Goal: Check status: Check status

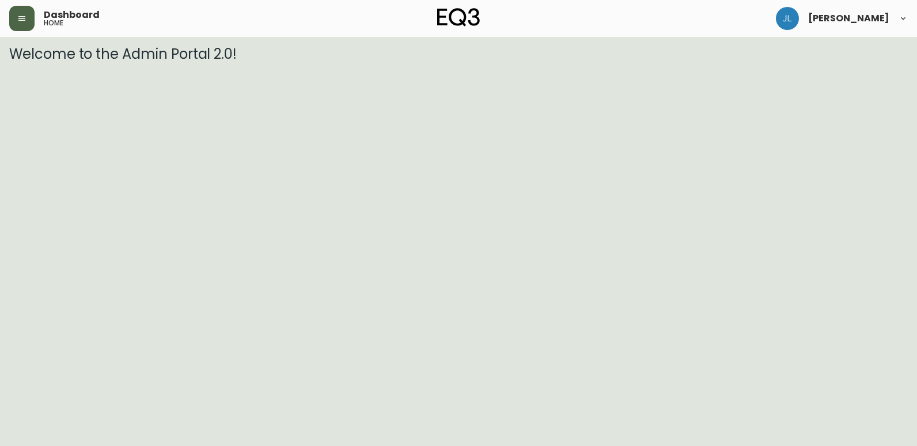
click at [29, 21] on button "button" at bounding box center [21, 18] width 25 height 25
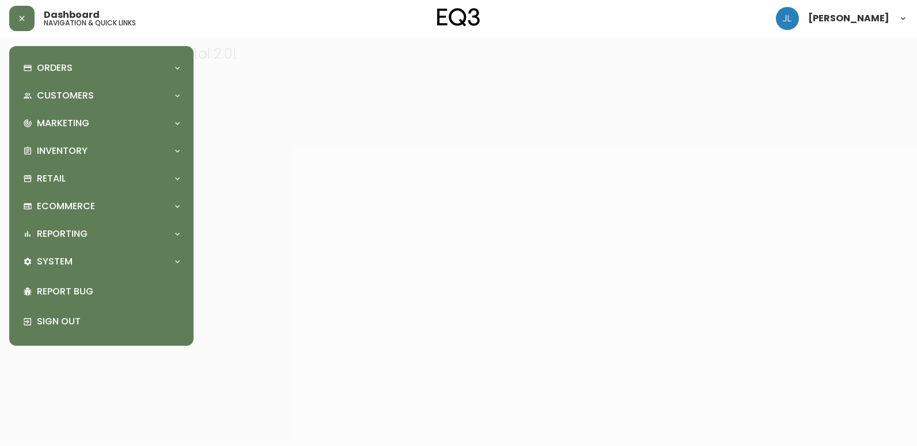
click at [95, 81] on div "Orders Order Search Kona Kart Swatch Requests Customers Customer Search Marketi…" at bounding box center [101, 195] width 166 height 281
click at [90, 70] on div "Orders" at bounding box center [95, 68] width 145 height 13
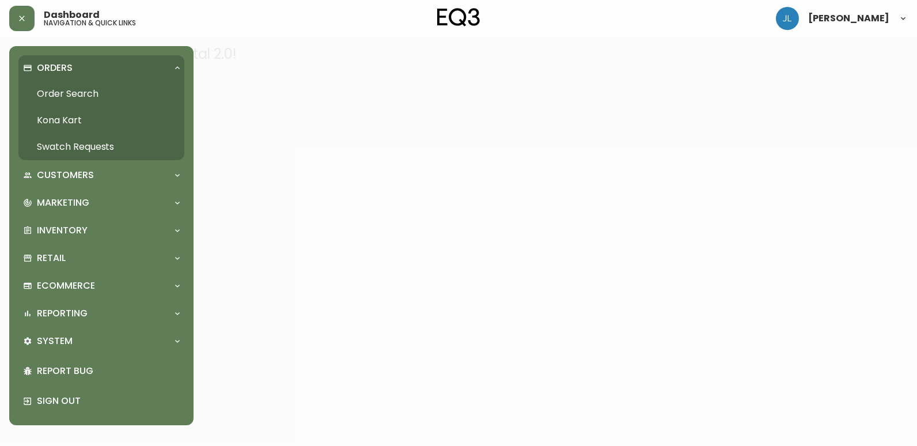
click at [88, 97] on link "Order Search" at bounding box center [101, 94] width 166 height 27
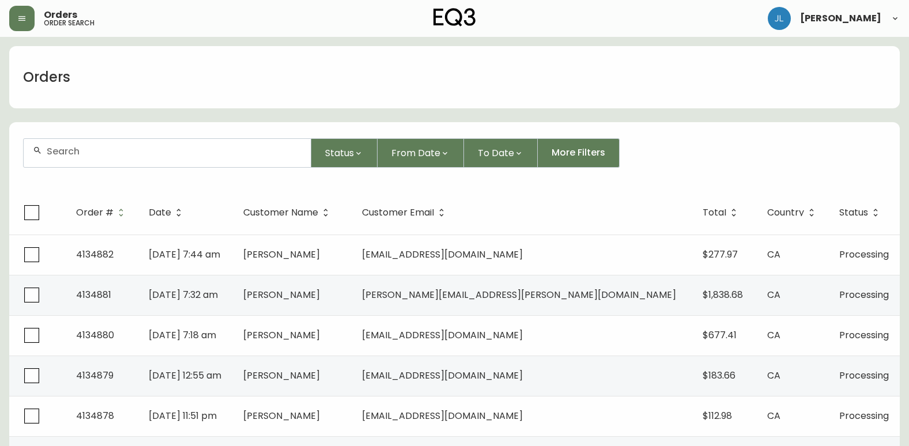
click at [186, 162] on div at bounding box center [167, 153] width 287 height 28
paste input "4133144"
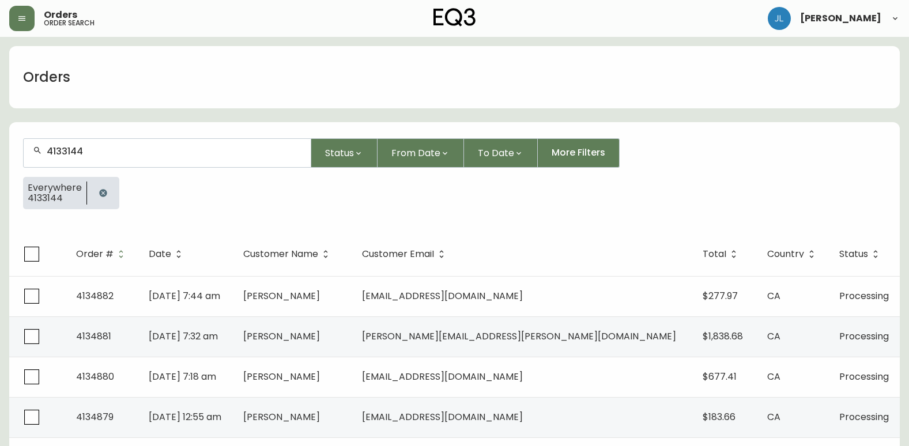
type input "4133144"
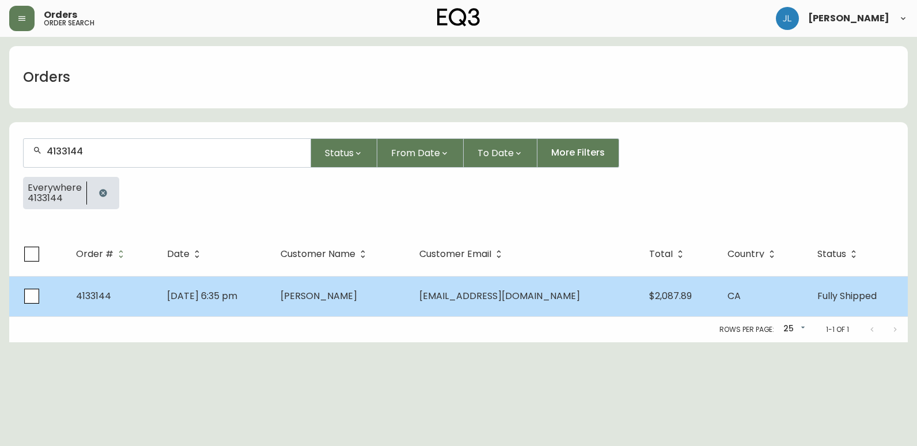
click at [271, 290] on td "[DATE] 6:35 pm" at bounding box center [215, 296] width 114 height 40
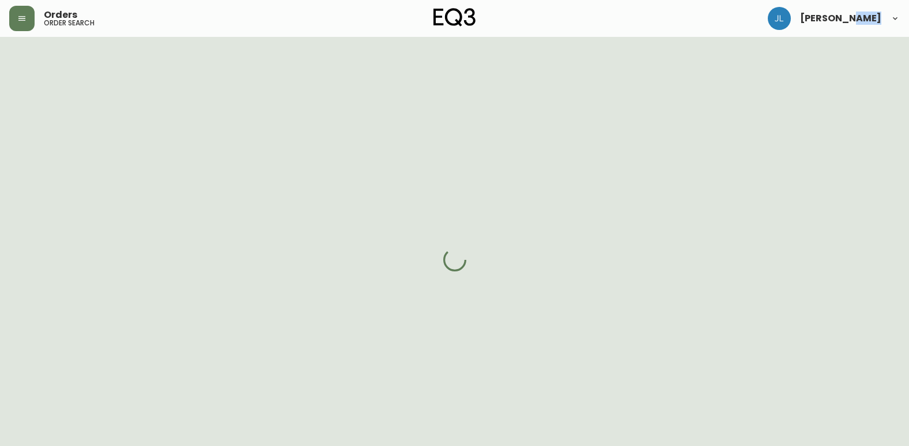
click at [303, 290] on div at bounding box center [454, 260] width 909 height 446
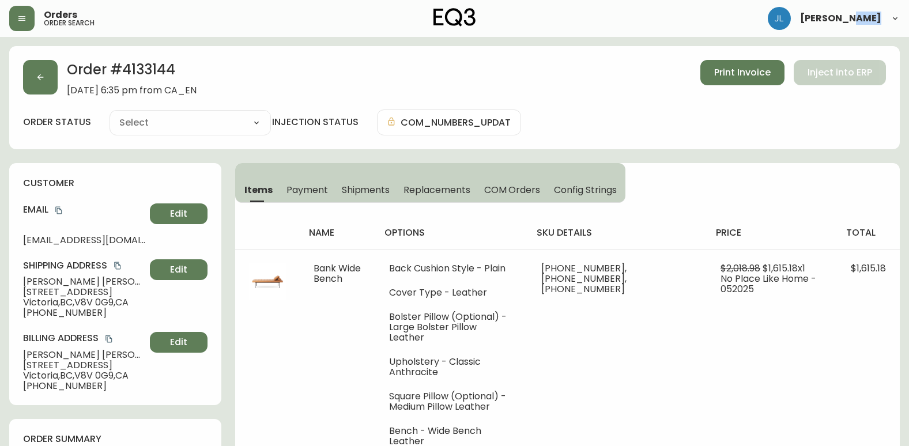
type input "Fully Shipped"
select select "FULLY_SHIPPED"
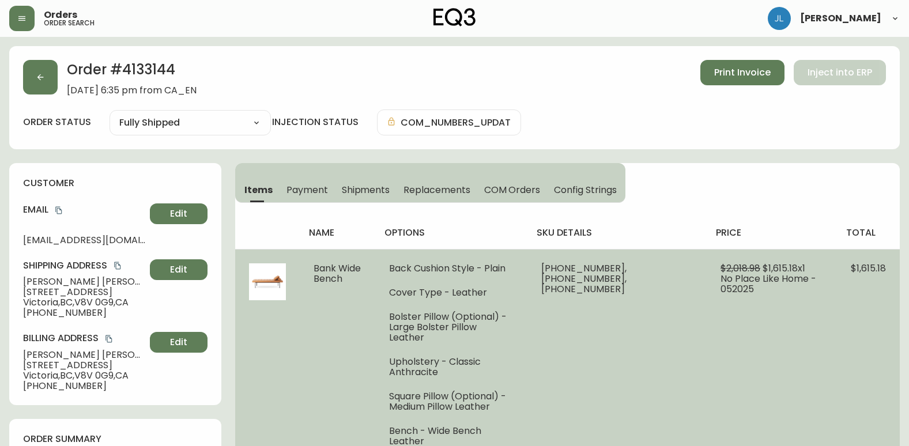
drag, startPoint x: 303, startPoint y: 290, endPoint x: 323, endPoint y: 377, distance: 88.8
click at [323, 377] on td "Bank Wide Bench" at bounding box center [337, 372] width 75 height 246
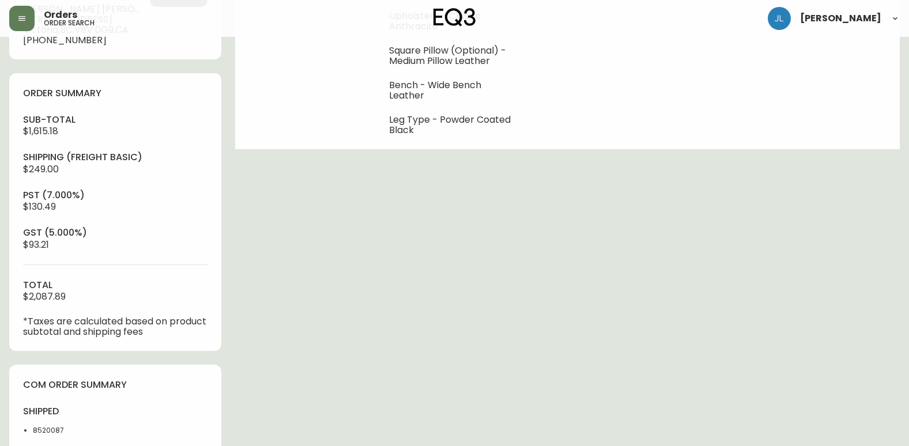
click at [319, 344] on div "Order # 4133144 [DATE] 6:35 pm from CA_EN Print Invoice Inject into ERP order s…" at bounding box center [454, 218] width 890 height 1037
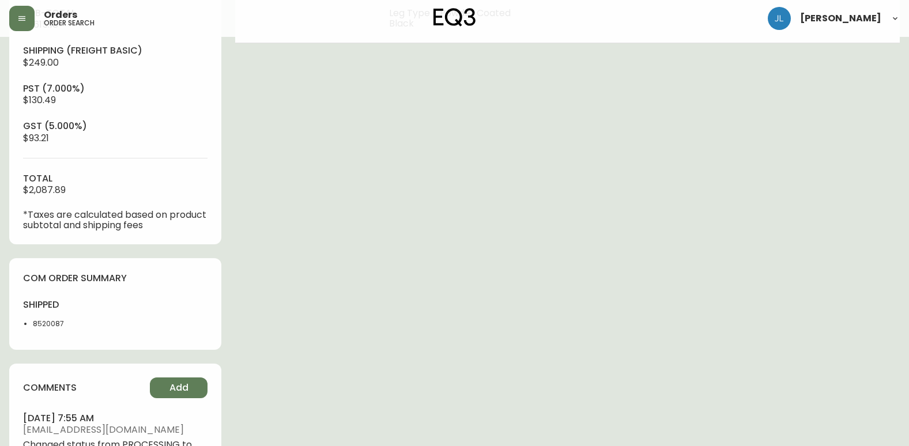
scroll to position [519, 0]
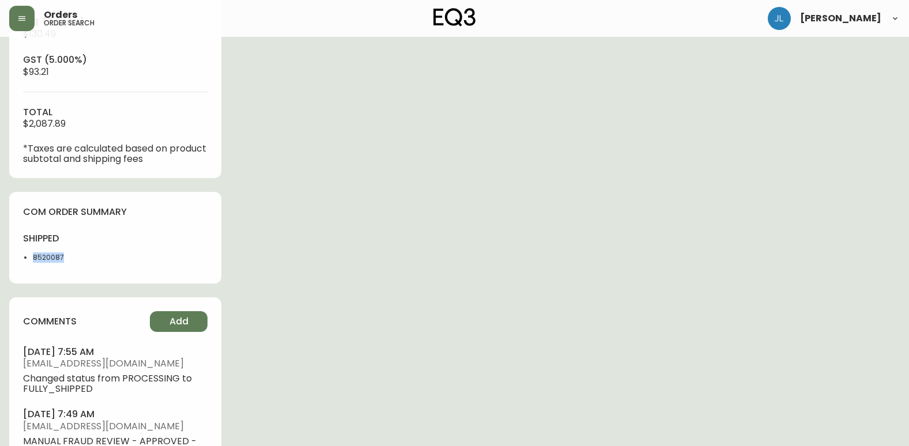
drag, startPoint x: 94, startPoint y: 266, endPoint x: 27, endPoint y: 259, distance: 67.8
click at [27, 259] on div "shipped 8520087" at bounding box center [65, 250] width 85 height 37
copy li "8520087"
click at [717, 226] on div "Order # 4133144 [DATE] 6:35 pm from CA_EN Print Invoice Inject into ERP order s…" at bounding box center [454, 46] width 890 height 1037
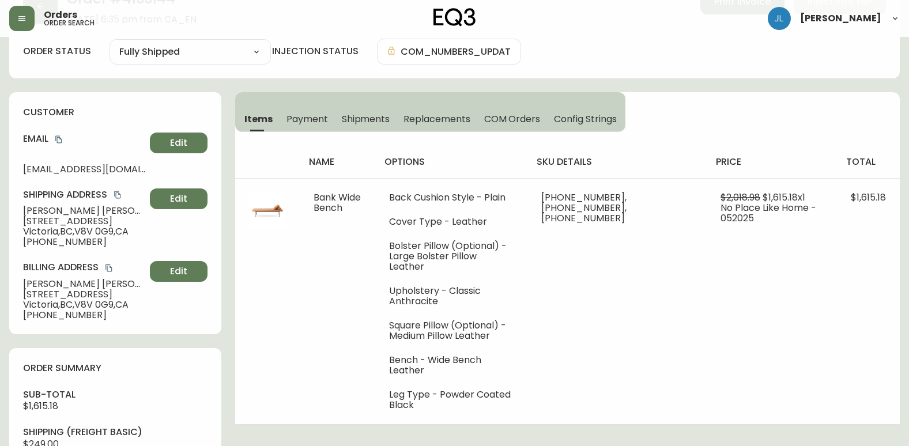
scroll to position [0, 0]
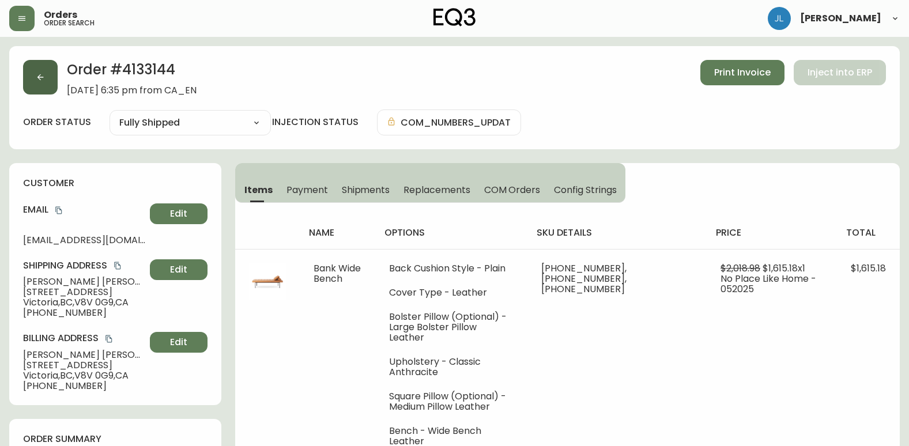
click at [33, 77] on button "button" at bounding box center [40, 77] width 35 height 35
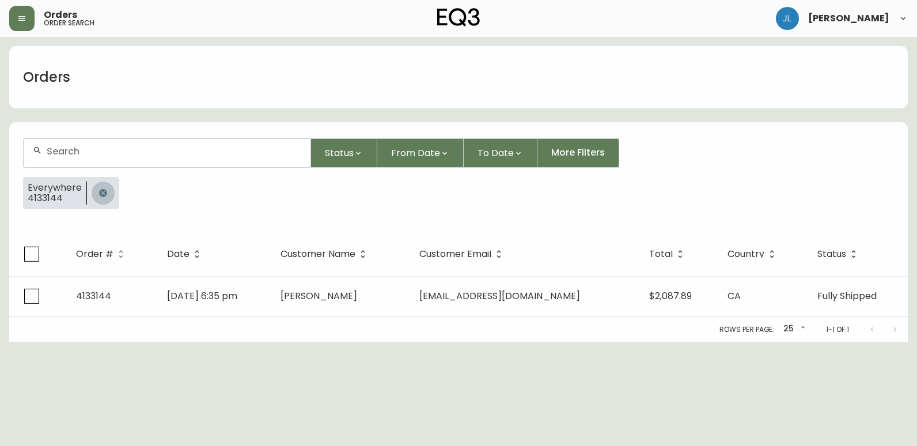
click at [101, 191] on icon "button" at bounding box center [102, 192] width 7 height 7
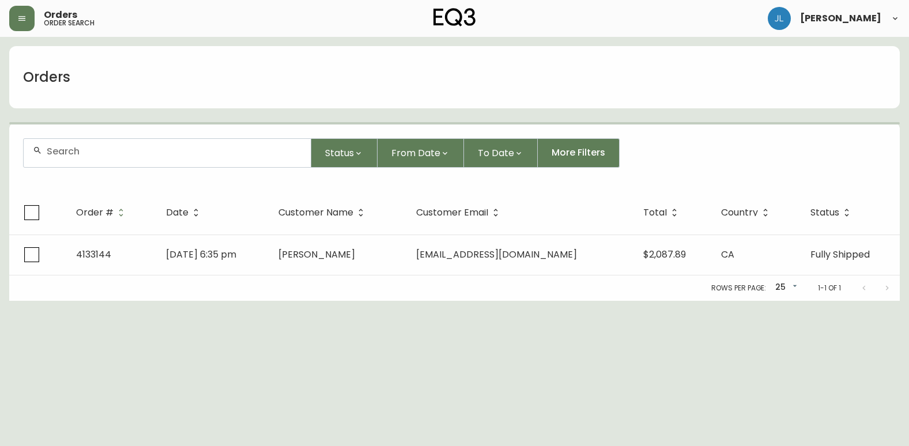
click at [86, 154] on input "text" at bounding box center [174, 151] width 255 height 11
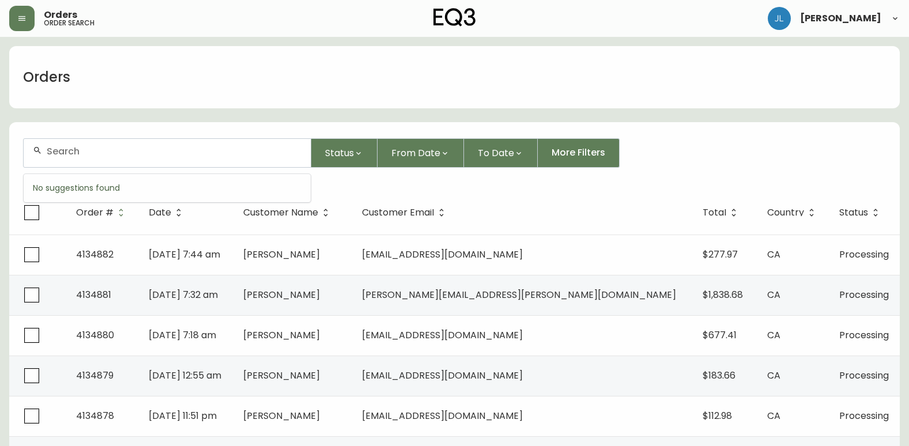
paste input "4134062"
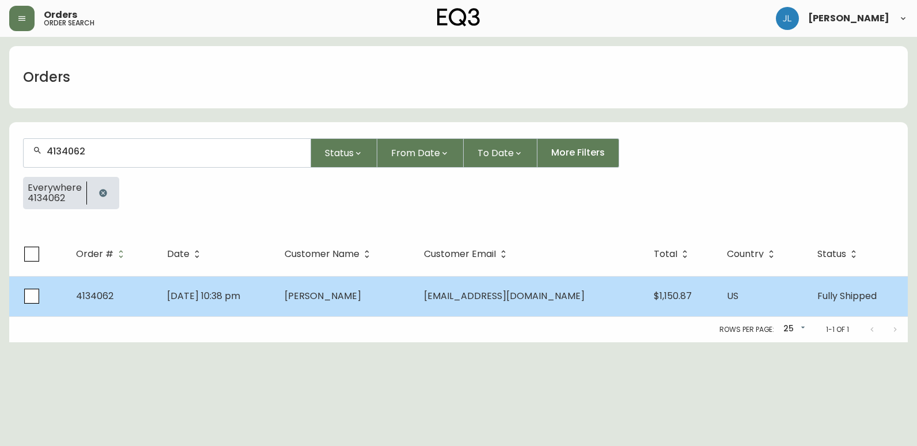
type input "4134062"
click at [273, 295] on td "[DATE] 10:38 pm" at bounding box center [217, 296] width 118 height 40
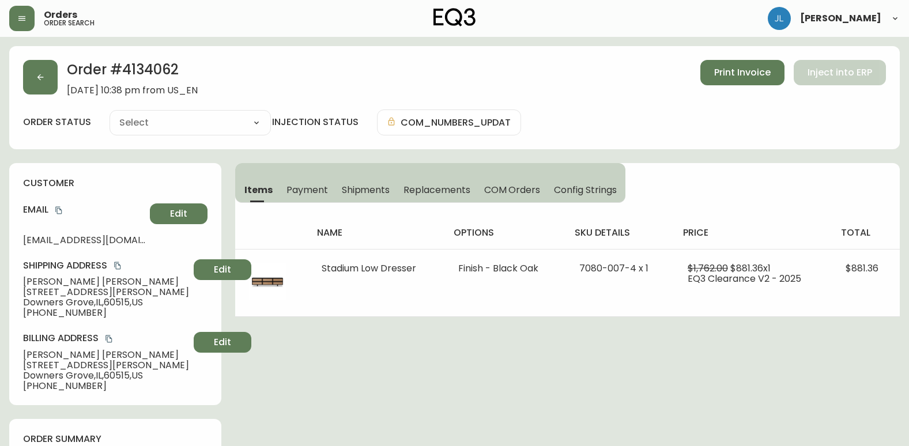
type input "Fully Shipped"
select select "FULLY_SHIPPED"
drag, startPoint x: 20, startPoint y: 283, endPoint x: 109, endPoint y: 282, distance: 88.7
click at [109, 282] on div "customer Email [EMAIL_ADDRESS][DOMAIN_NAME] Edit Shipping Address [PERSON_NAME]…" at bounding box center [115, 284] width 212 height 242
copy span "[PERSON_NAME]"
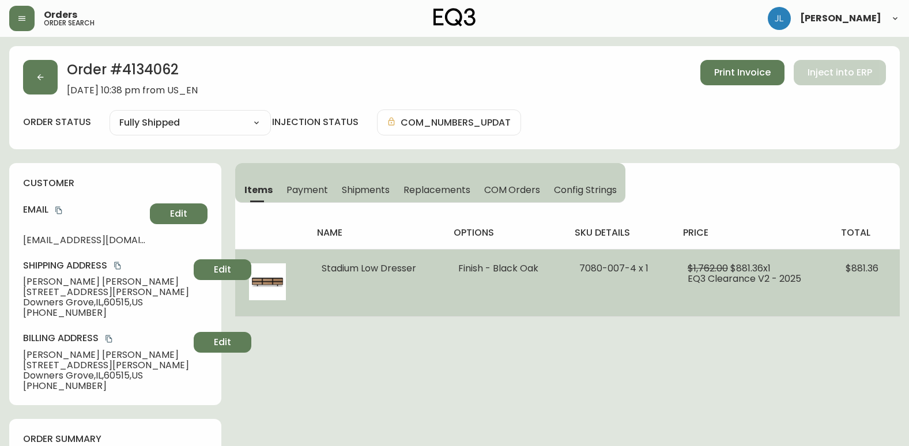
drag, startPoint x: 418, startPoint y: 269, endPoint x: 300, endPoint y: 275, distance: 118.3
click at [300, 275] on tr "Stadium Low Dresser Finish - Black Oak 7080-007-4 x 1 $1,762.00 $881.36 x 1 EQ3…" at bounding box center [567, 282] width 664 height 67
copy tr "Stadium Low Dresser"
